Goal: Transaction & Acquisition: Subscribe to service/newsletter

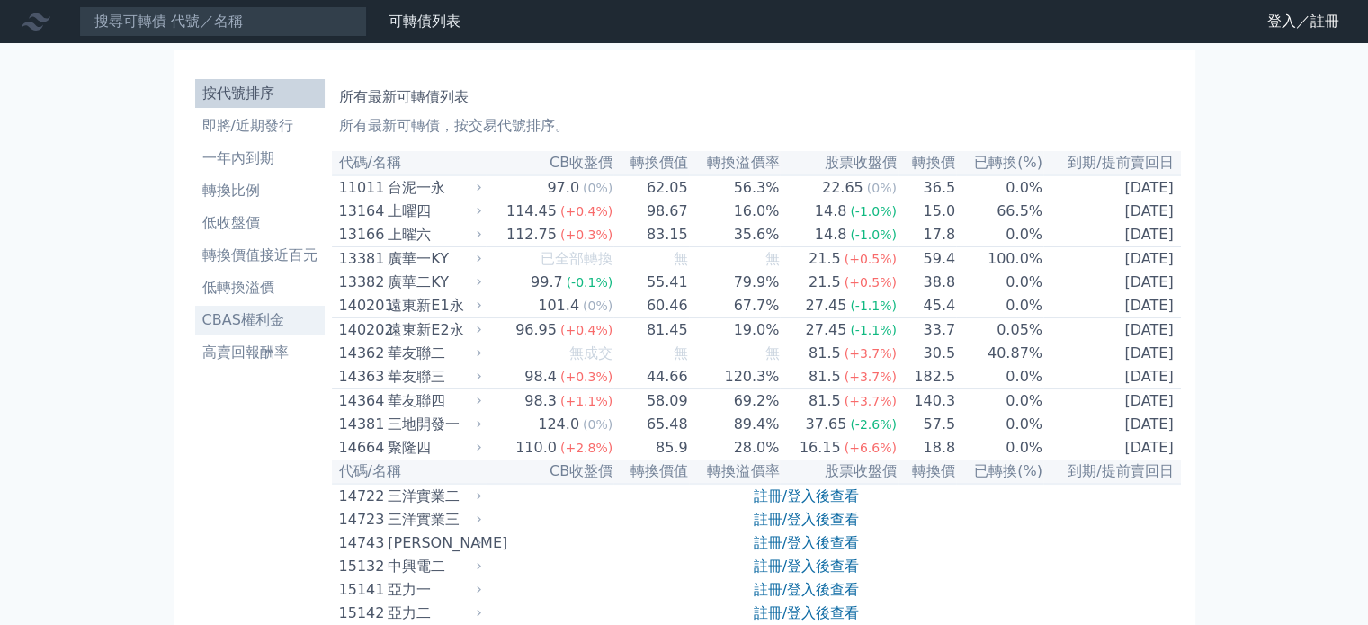
click at [299, 321] on li "CBAS權利金" at bounding box center [260, 320] width 130 height 22
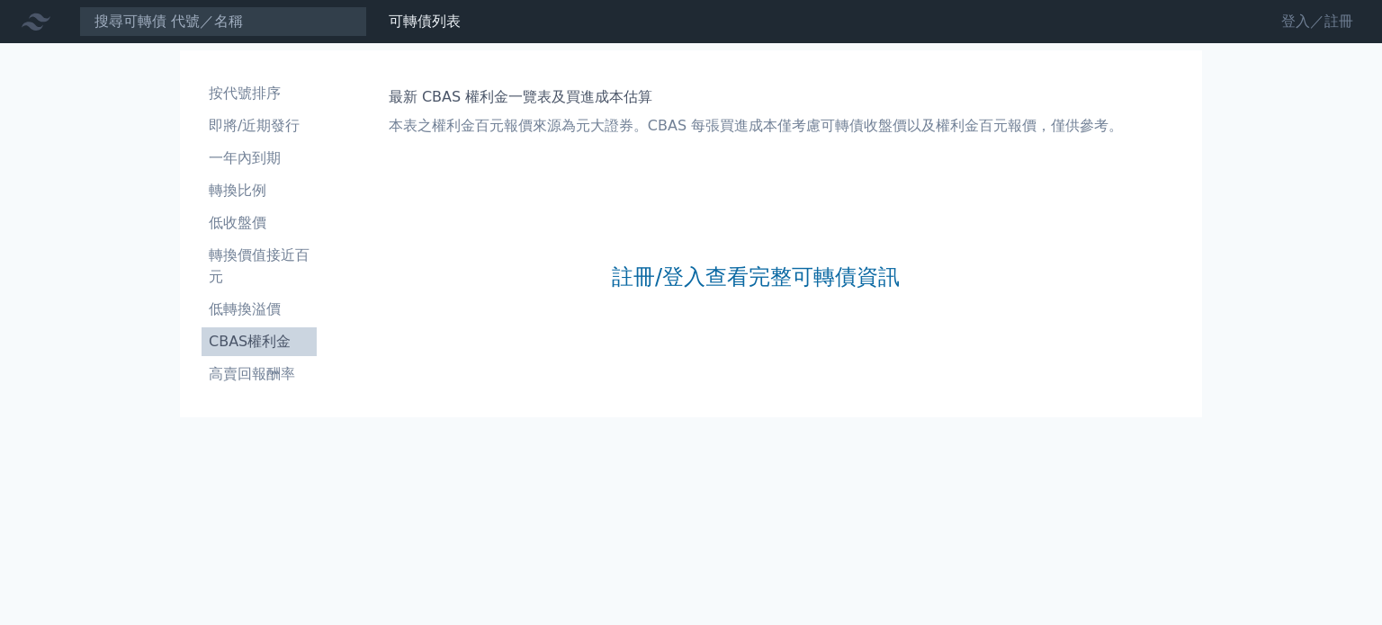
click at [1308, 23] on link "登入／註冊" at bounding box center [1317, 21] width 101 height 29
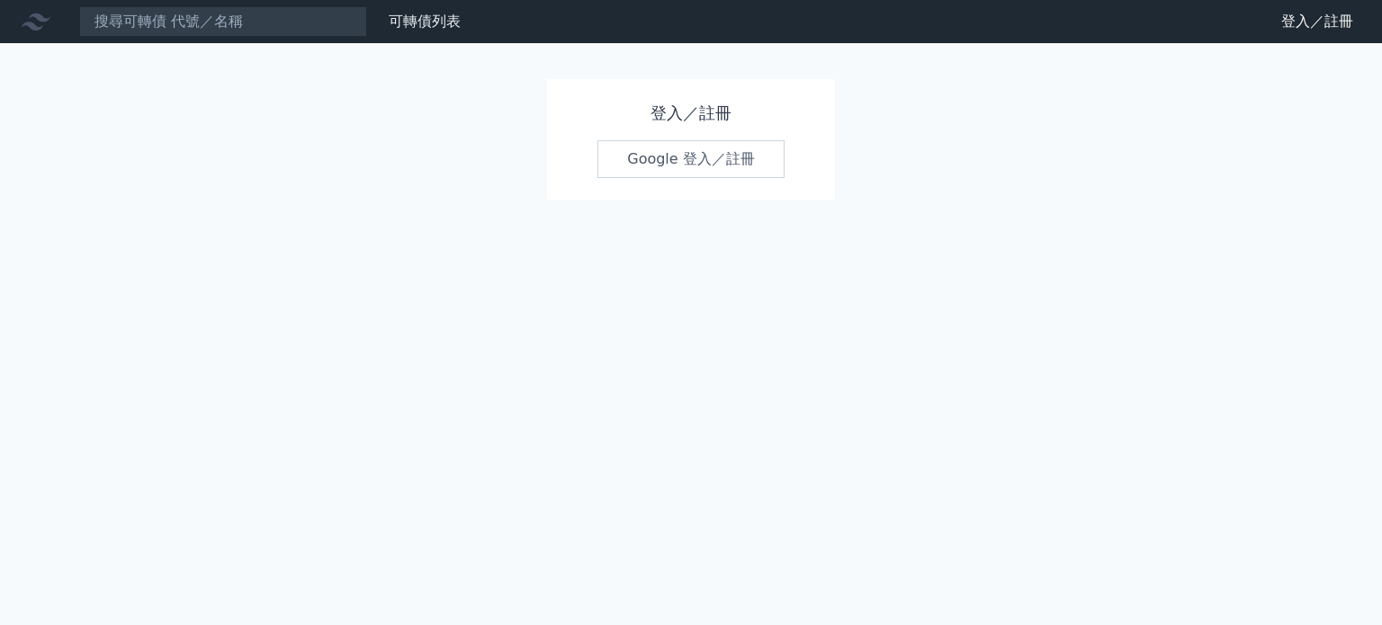
click at [649, 154] on link "Google 登入／註冊" at bounding box center [690, 159] width 187 height 38
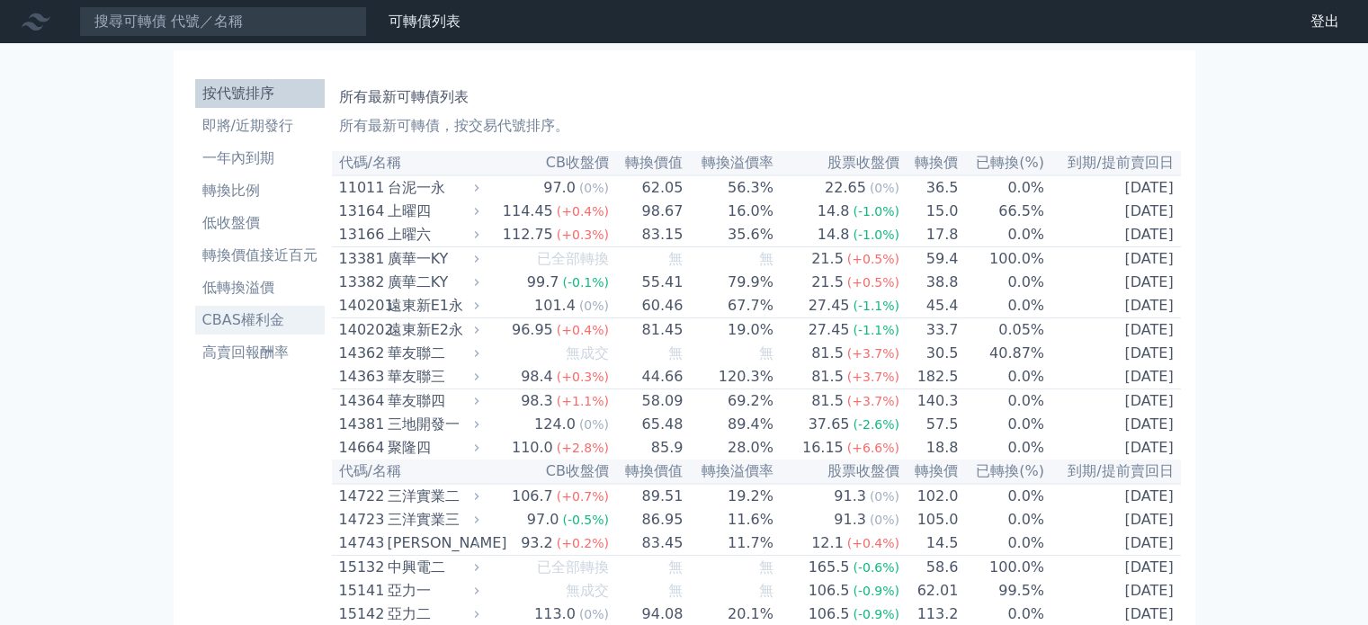
click at [279, 316] on li "CBAS權利金" at bounding box center [260, 320] width 130 height 22
